Goal: Task Accomplishment & Management: Manage account settings

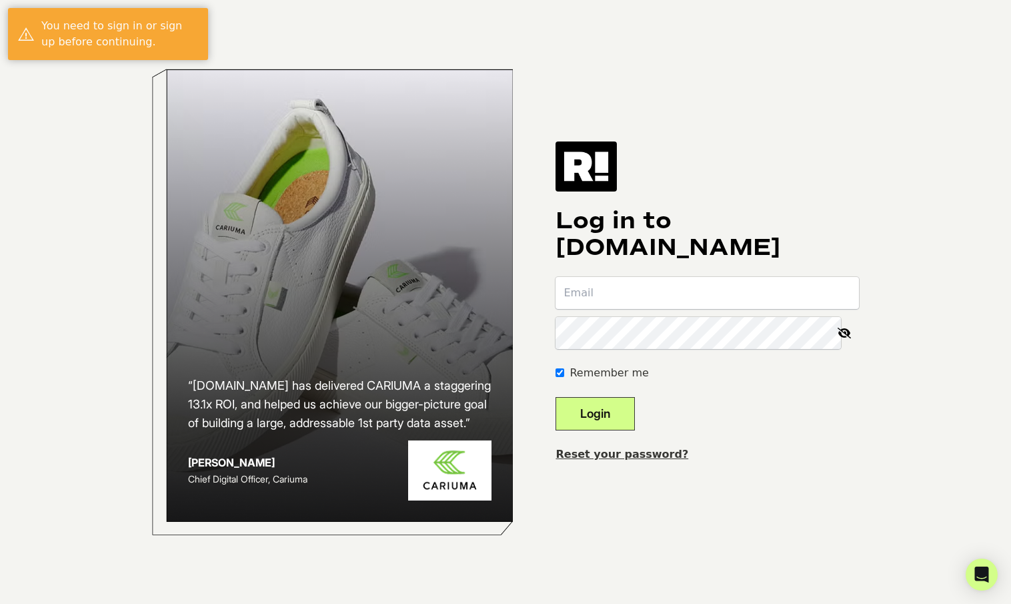
type input "[EMAIL_ADDRESS][PERSON_NAME][DOMAIN_NAME]"
click at [627, 414] on button "Login" at bounding box center [595, 413] width 79 height 33
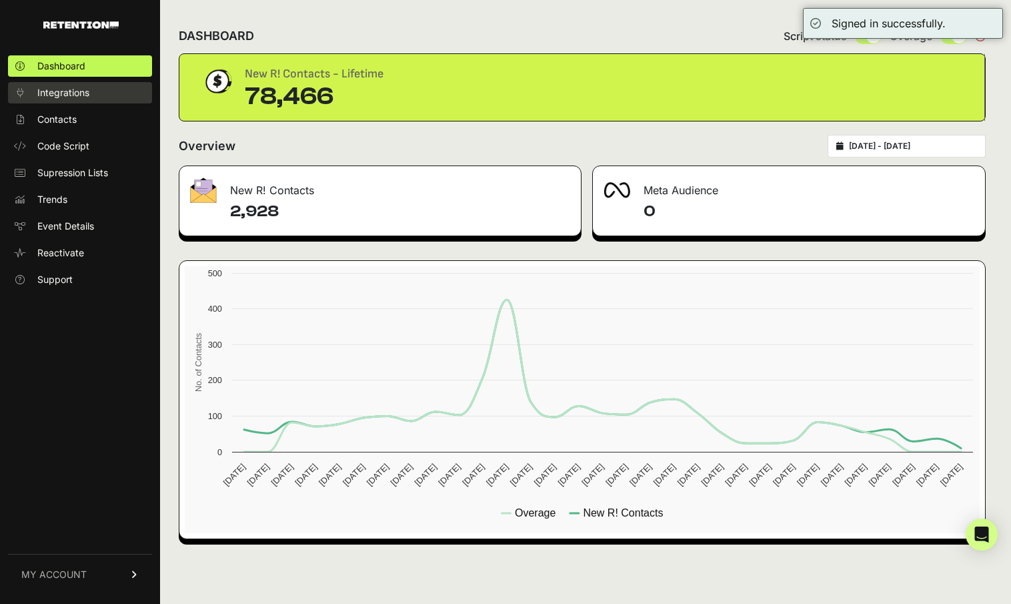
click at [68, 92] on span "Integrations" at bounding box center [63, 92] width 52 height 13
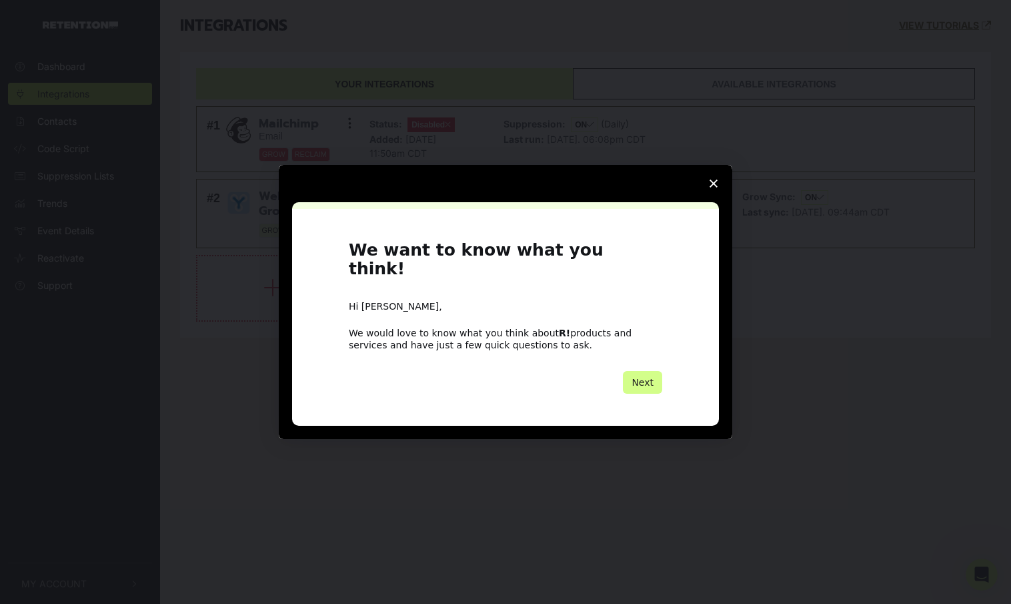
click at [715, 187] on polygon "Close survey" at bounding box center [714, 183] width 8 height 8
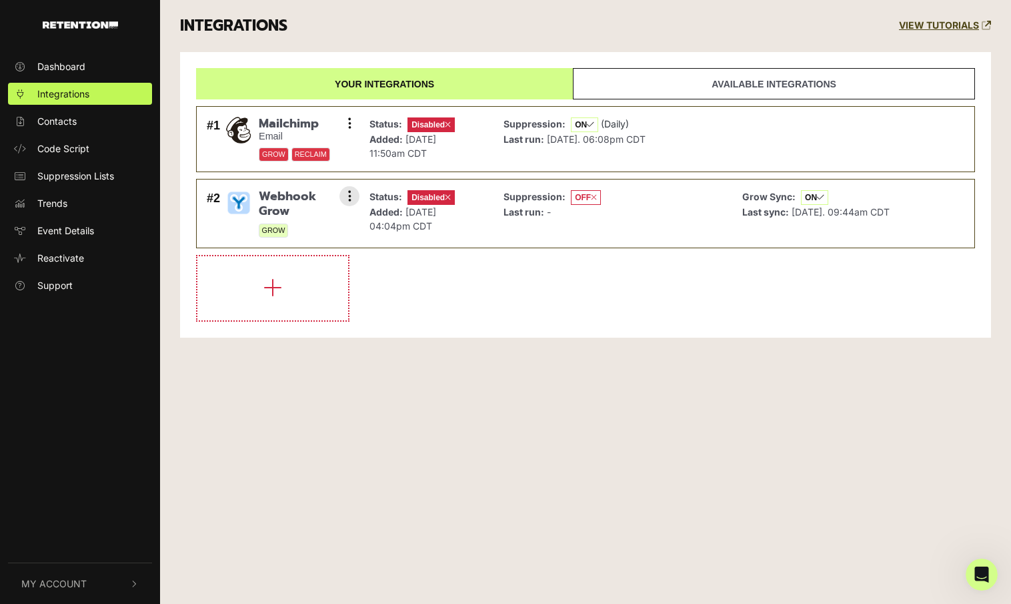
click at [621, 218] on div "Suppression: OFF Last run: -" at bounding box center [613, 213] width 232 height 55
click at [354, 199] on button at bounding box center [350, 196] width 20 height 20
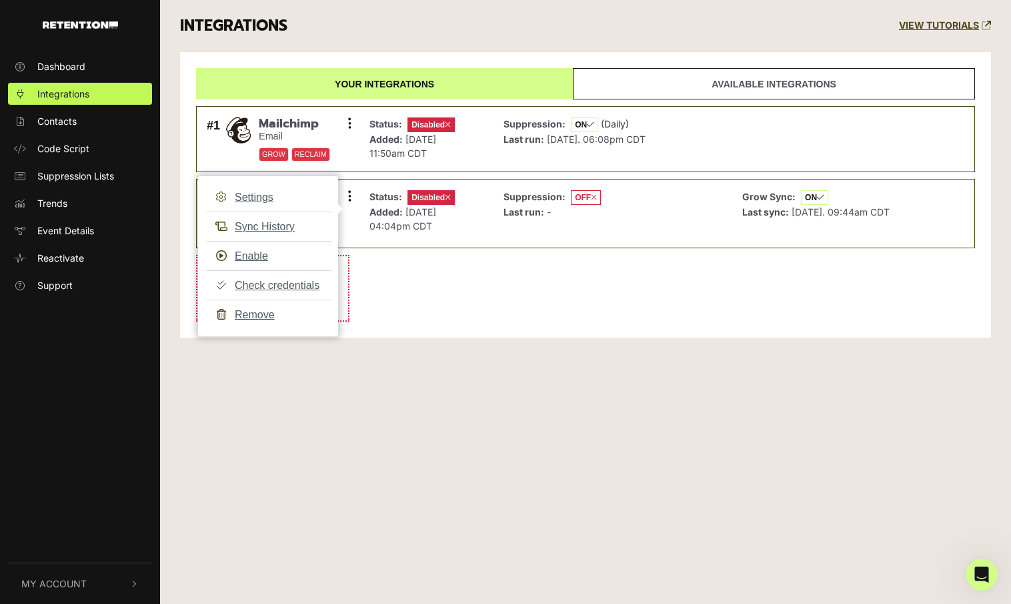
click at [523, 311] on li at bounding box center [585, 288] width 779 height 67
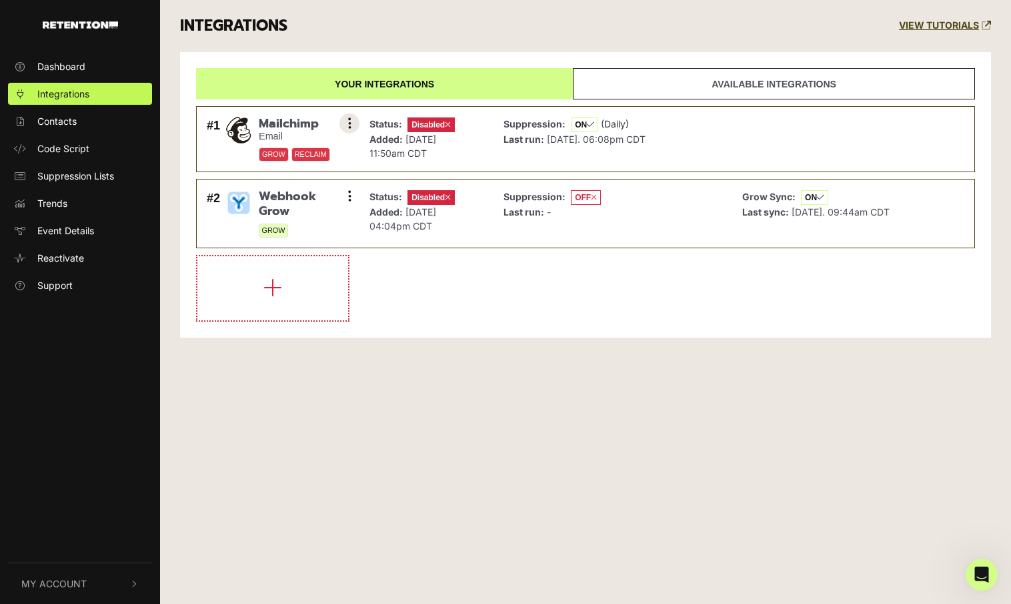
click at [353, 123] on button at bounding box center [350, 123] width 20 height 20
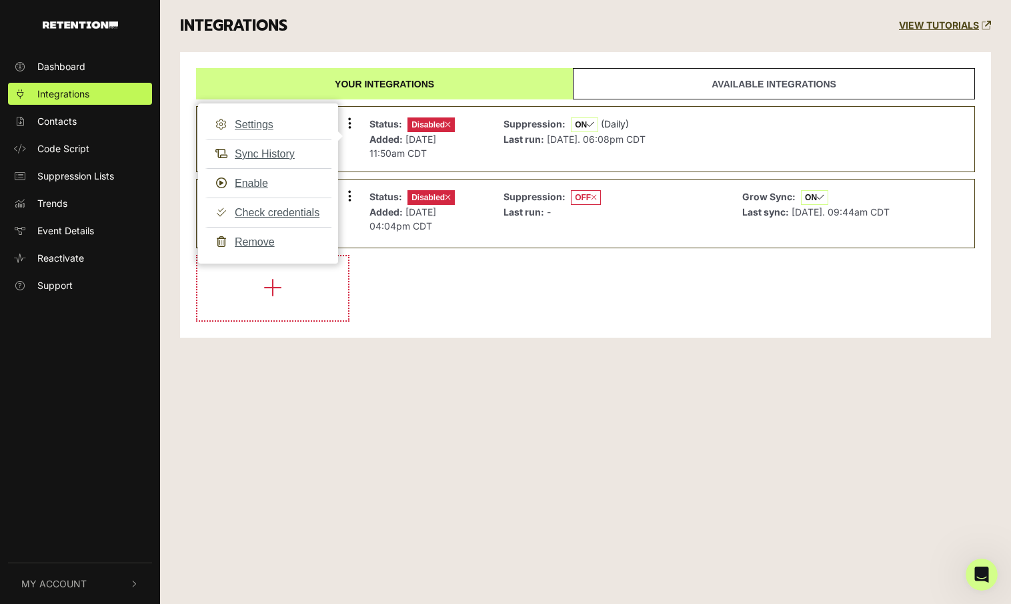
click at [402, 258] on li at bounding box center [585, 288] width 779 height 67
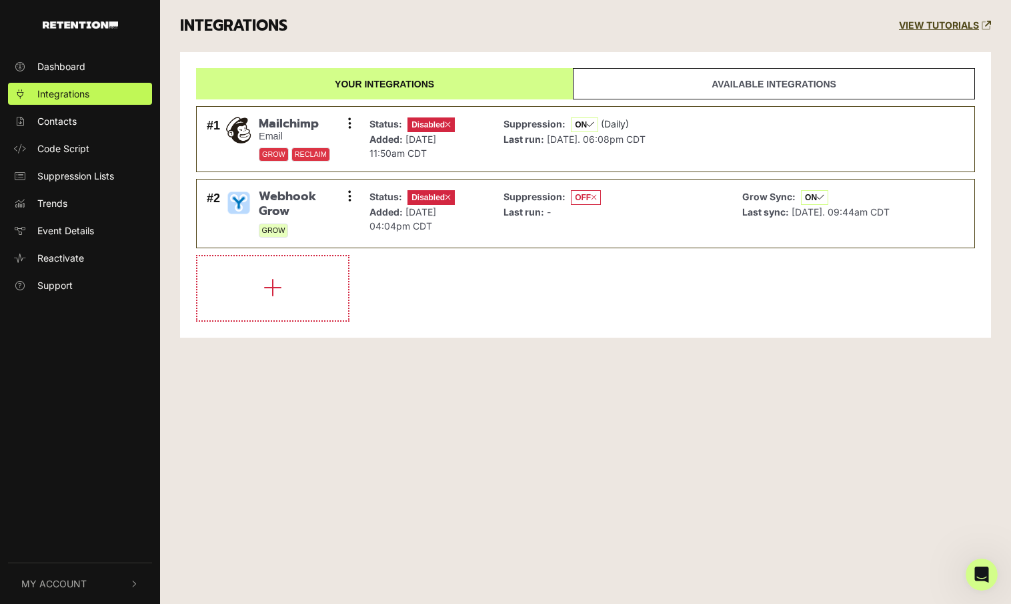
click at [728, 85] on link "Available integrations" at bounding box center [774, 83] width 402 height 31
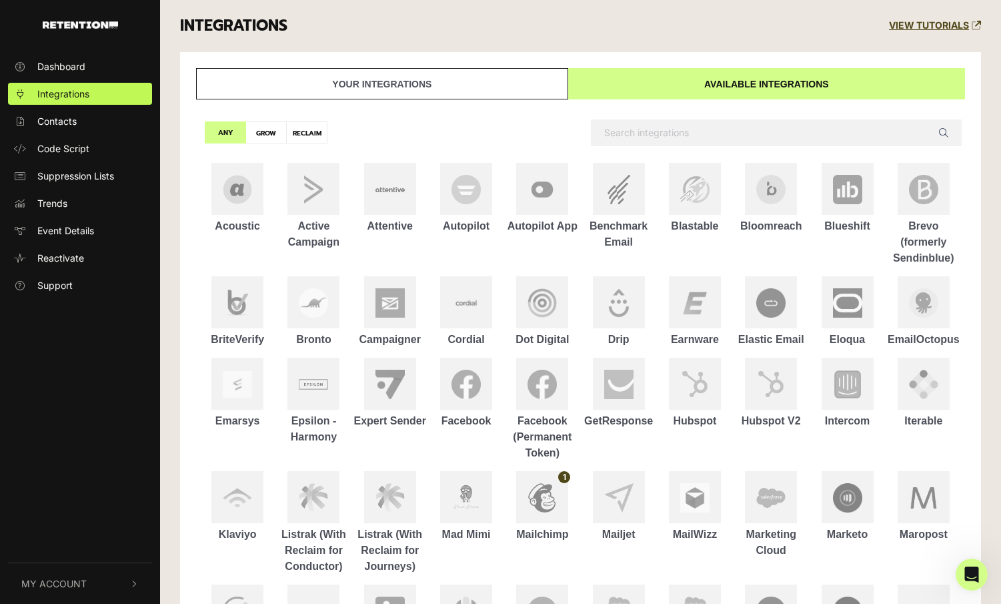
click at [434, 91] on link "Your integrations" at bounding box center [382, 83] width 372 height 31
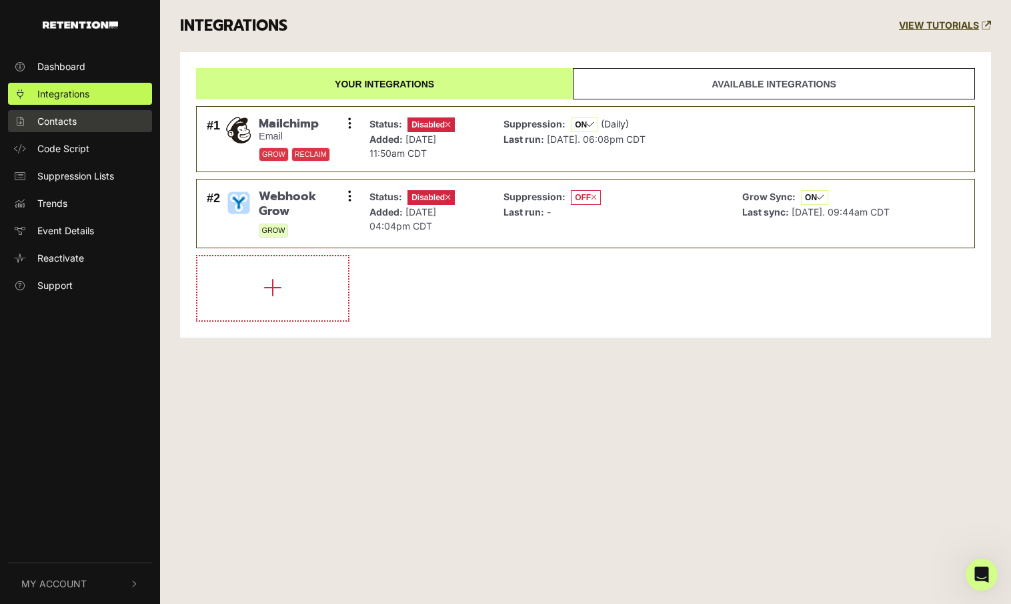
click at [63, 119] on span "Contacts" at bounding box center [56, 121] width 39 height 14
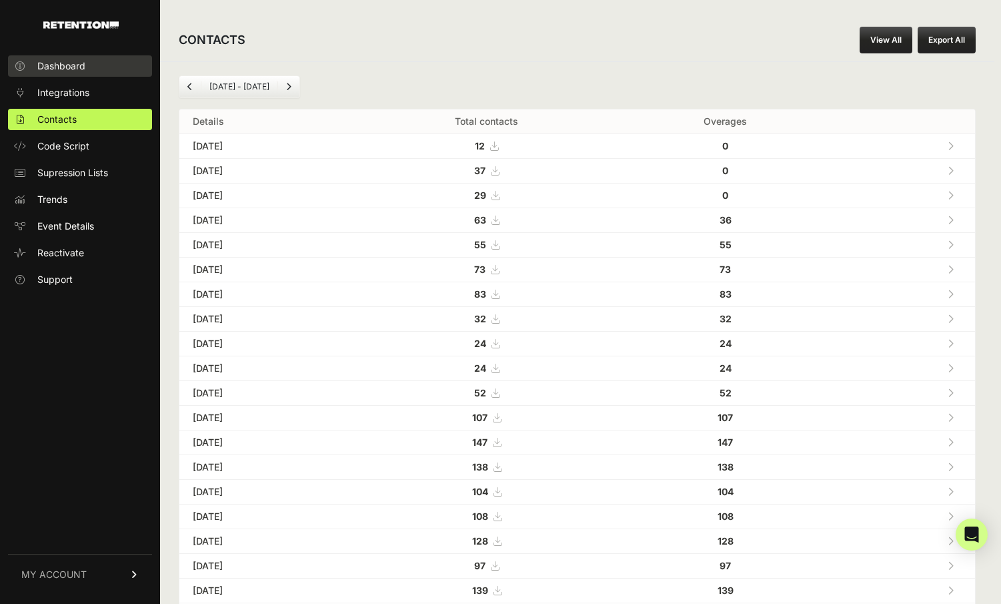
click at [50, 62] on span "Dashboard" at bounding box center [61, 65] width 48 height 13
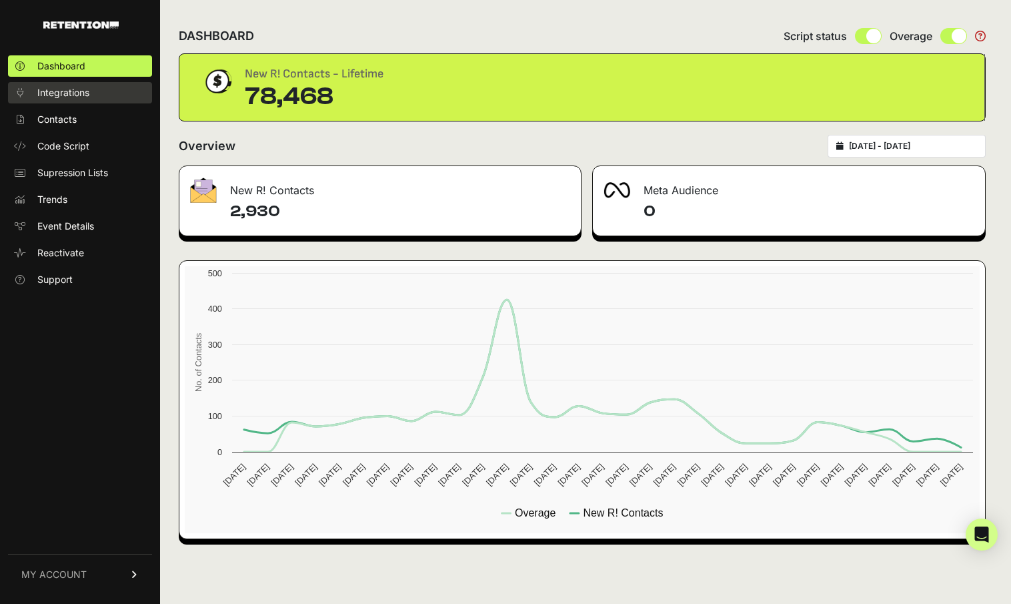
click at [73, 93] on span "Integrations" at bounding box center [63, 92] width 52 height 13
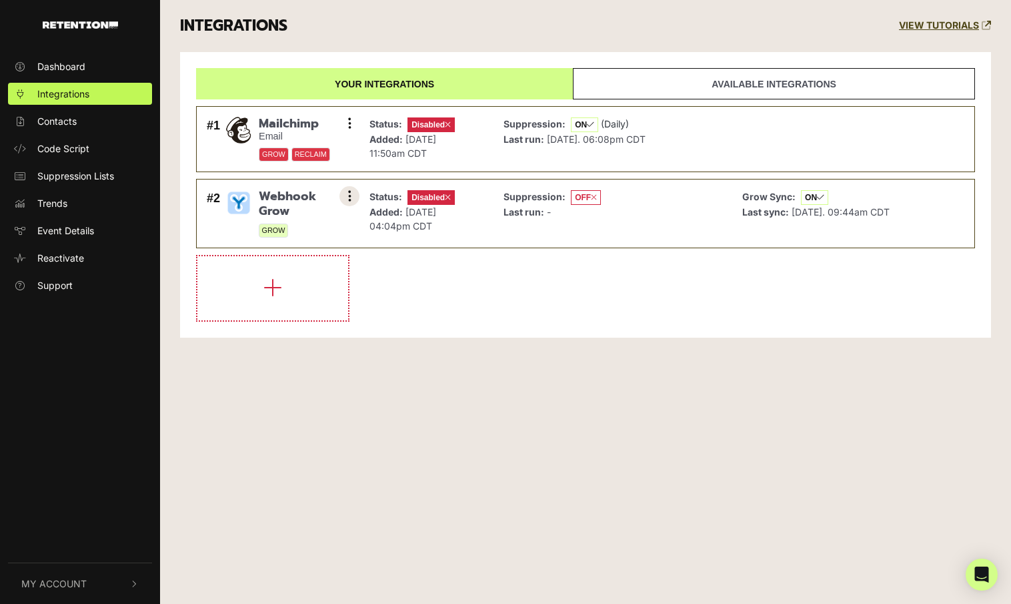
click at [353, 198] on button at bounding box center [350, 196] width 20 height 20
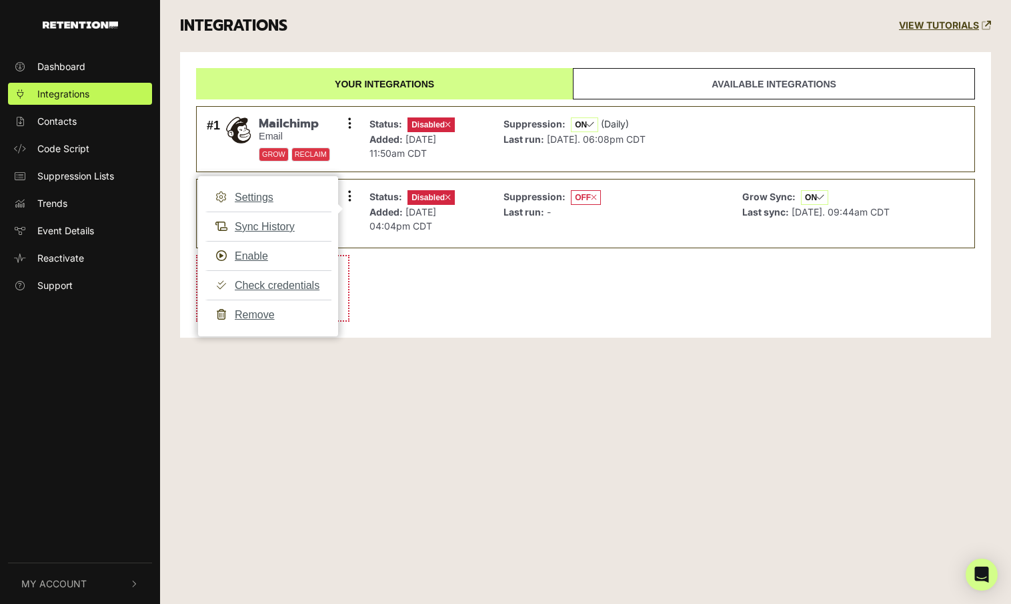
click at [448, 492] on div "Dashboard Integrations Contacts Code Script Suppression Lists Trends Event Deta…" at bounding box center [505, 302] width 1011 height 604
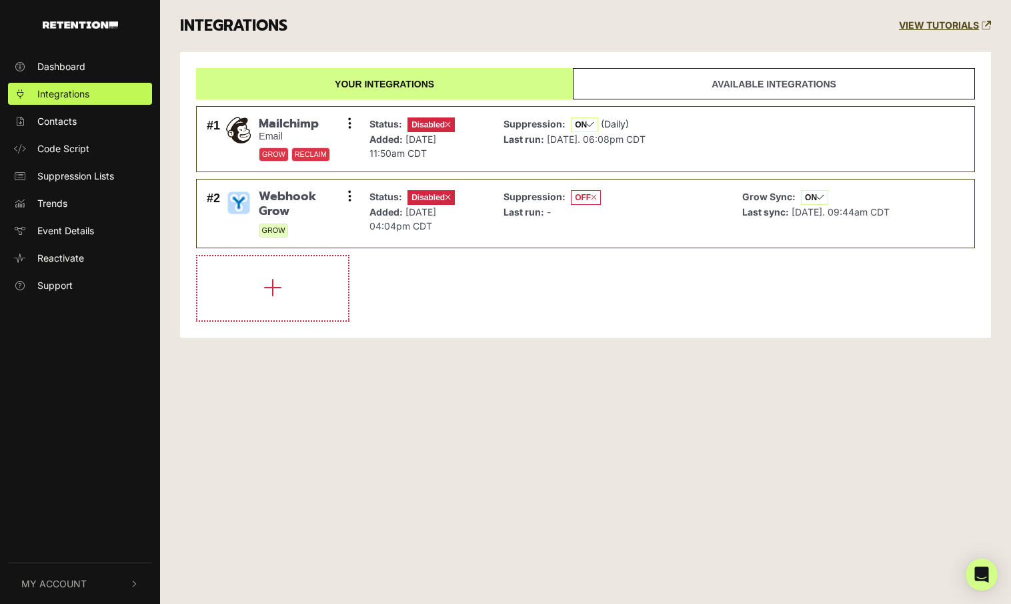
click at [94, 585] on button "My Account" at bounding box center [80, 583] width 144 height 41
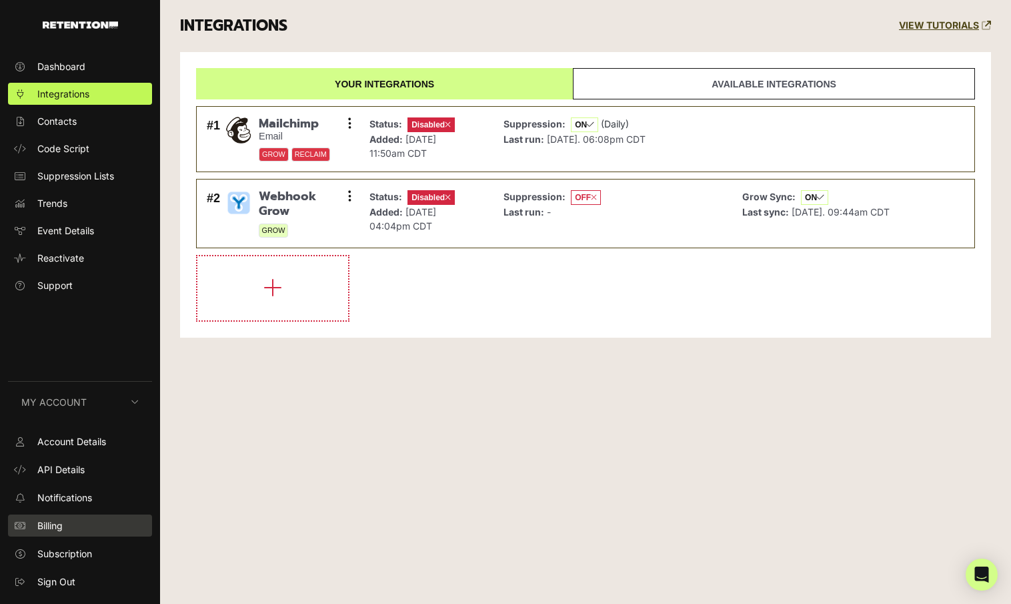
click at [63, 520] on span "Billing" at bounding box center [49, 525] width 25 height 14
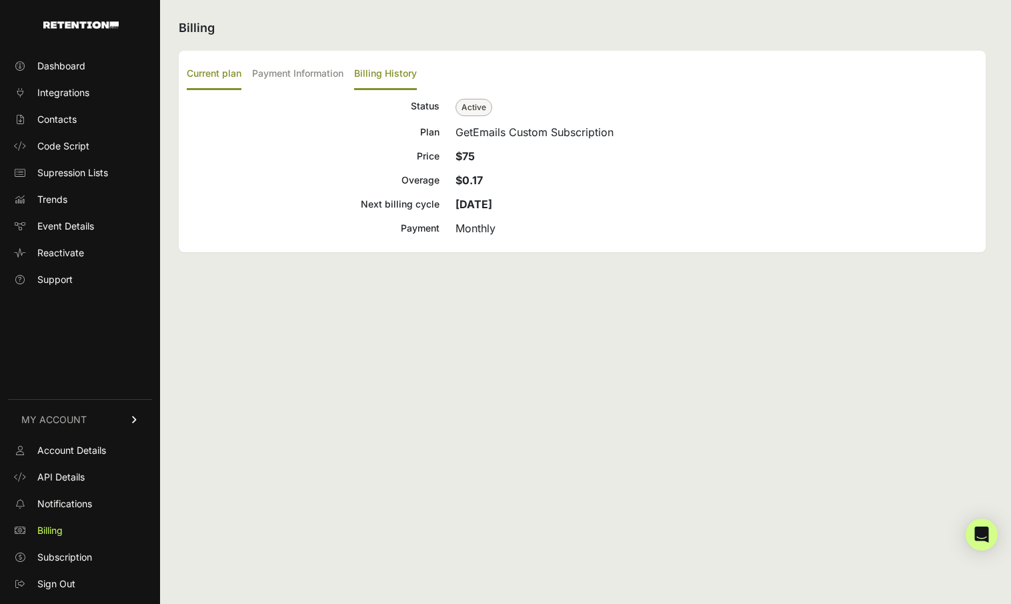
click at [386, 67] on label "Billing History" at bounding box center [385, 74] width 63 height 31
click at [0, 0] on input "Billing History" at bounding box center [0, 0] width 0 height 0
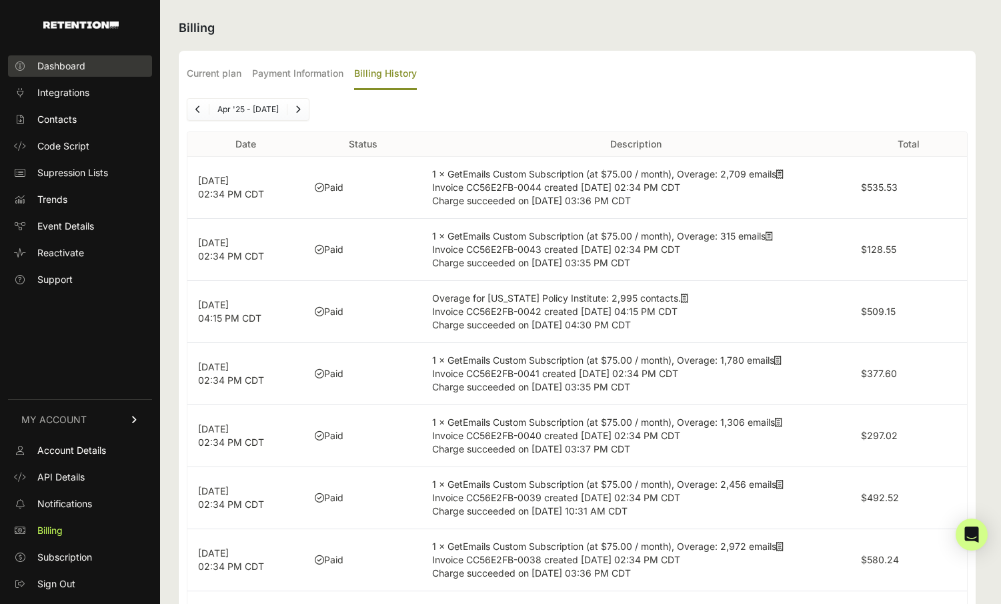
click at [66, 67] on span "Dashboard" at bounding box center [61, 65] width 48 height 13
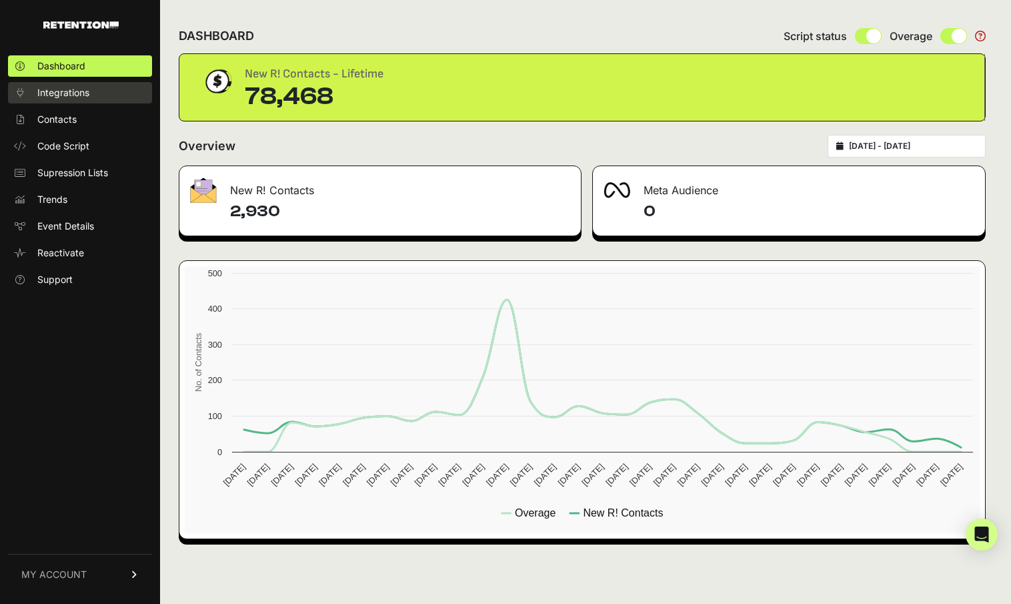
click at [67, 93] on span "Integrations" at bounding box center [63, 92] width 52 height 13
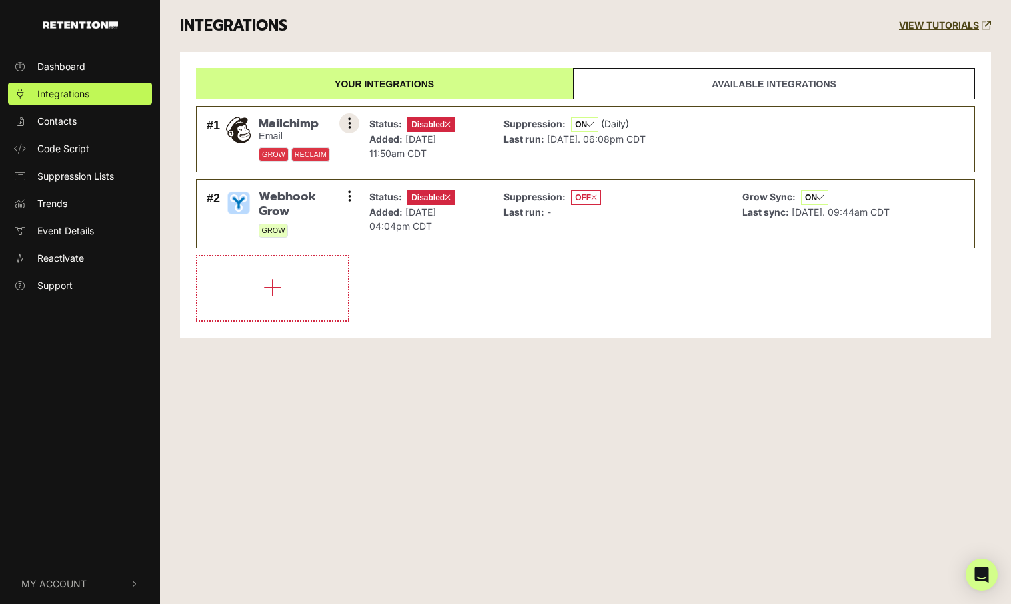
click at [346, 120] on button at bounding box center [350, 123] width 20 height 20
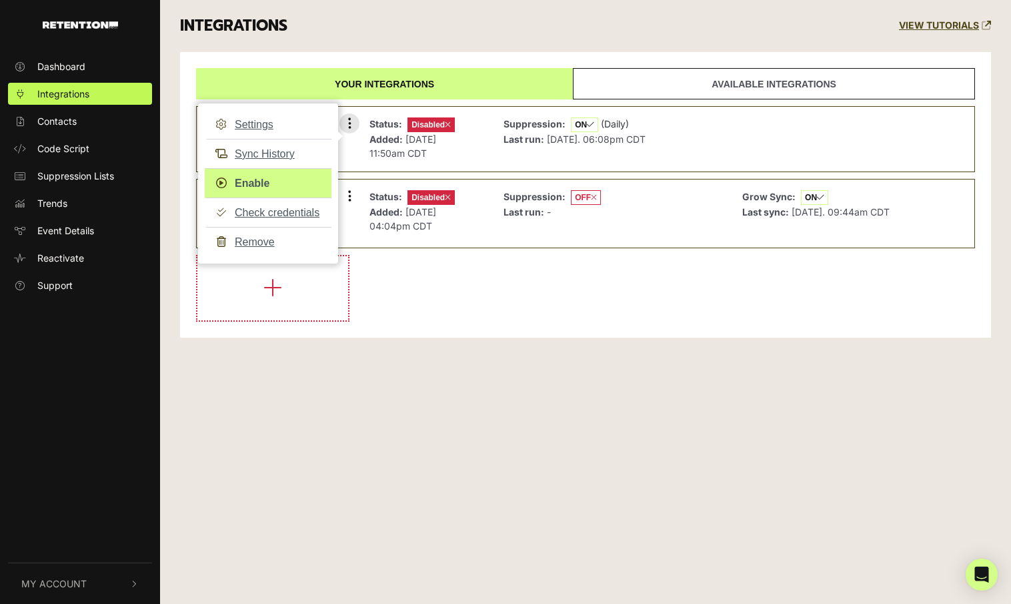
click at [256, 179] on link "Enable" at bounding box center [268, 183] width 127 height 30
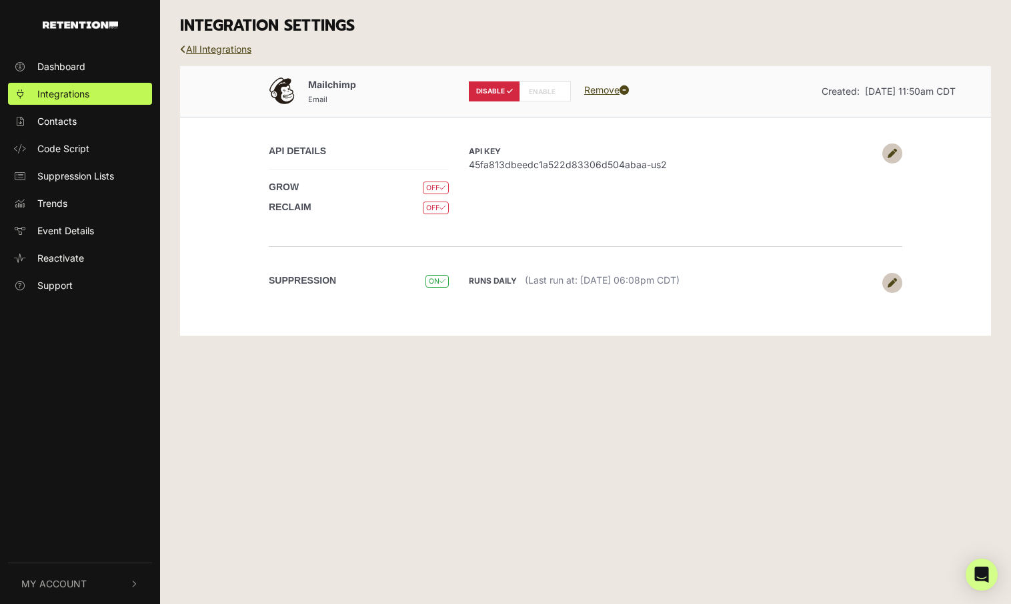
click at [552, 88] on label "ENABLE" at bounding box center [545, 91] width 51 height 20
